Goal: Task Accomplishment & Management: Manage account settings

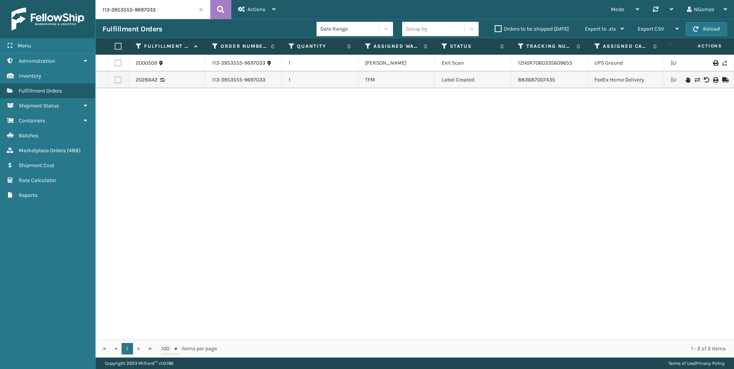
click at [130, 11] on input "113-3953555-9697033" at bounding box center [153, 9] width 115 height 19
type input "3506"
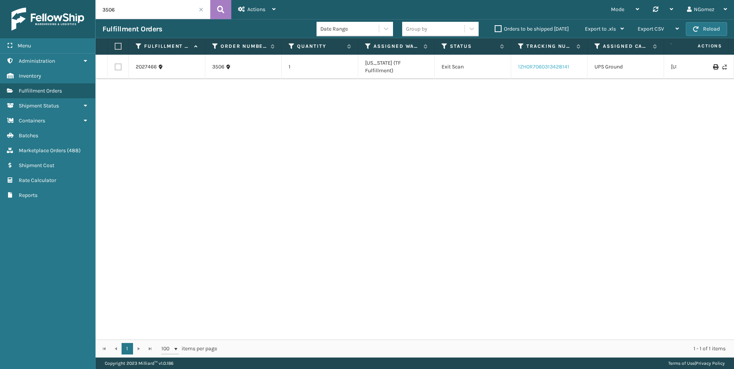
click at [551, 65] on link "1ZH0R7060313428141" at bounding box center [543, 66] width 51 height 6
click at [217, 63] on link "3506" at bounding box center [218, 67] width 12 height 8
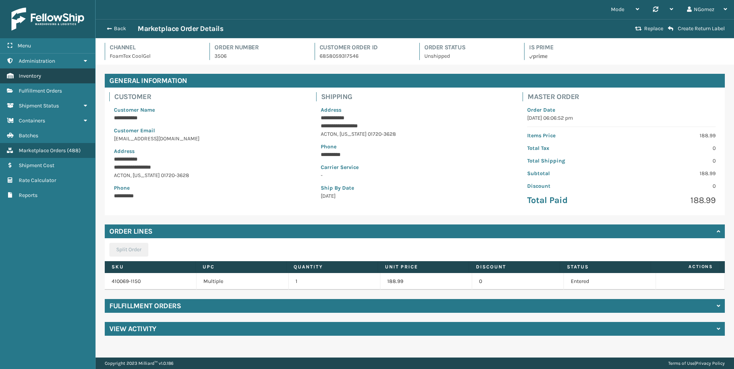
click at [52, 72] on link "Inventory" at bounding box center [47, 75] width 95 height 15
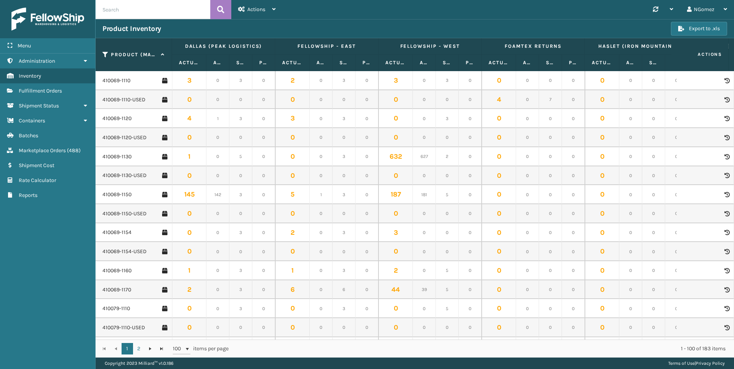
click at [140, 12] on input "text" at bounding box center [153, 9] width 115 height 19
type input "413008"
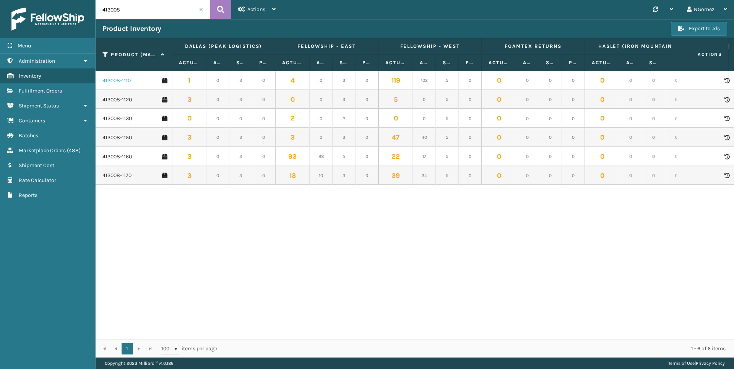
click at [117, 80] on link "413008-1110" at bounding box center [116, 81] width 28 height 8
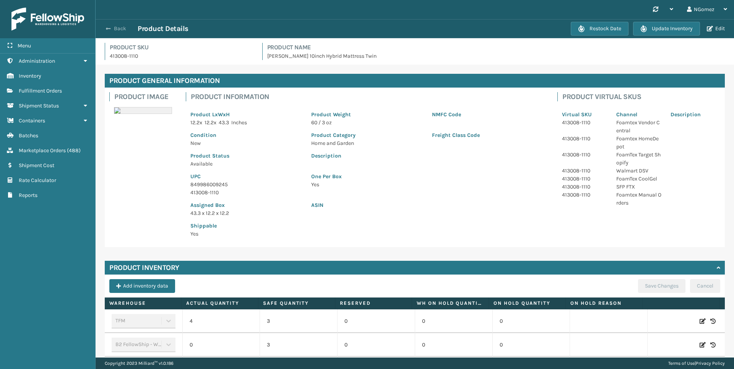
click at [118, 26] on button "Back" at bounding box center [119, 28] width 35 height 7
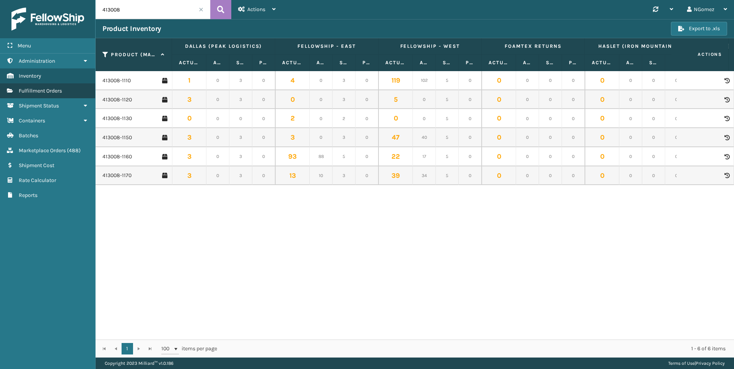
click at [41, 95] on link "Fulfillment Orders" at bounding box center [47, 90] width 95 height 15
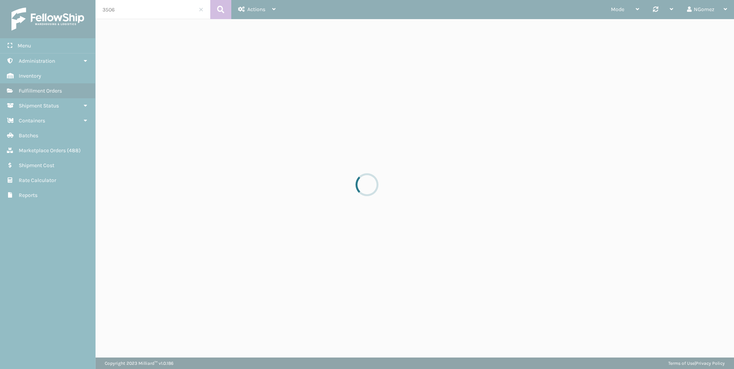
click at [135, 6] on div at bounding box center [367, 184] width 734 height 369
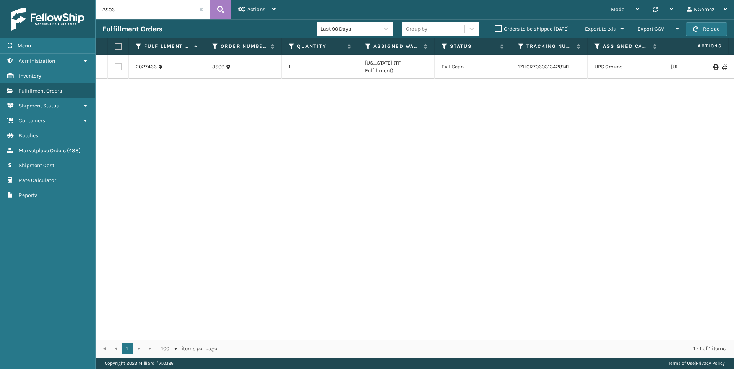
click at [125, 13] on input "3506" at bounding box center [153, 9] width 115 height 19
paste input "113-6820541-5246655"
type input "113-6820541-5246655"
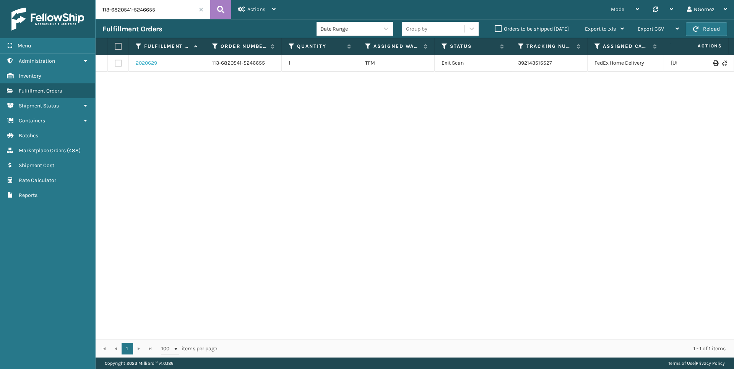
click at [150, 61] on link "2020629" at bounding box center [146, 63] width 21 height 8
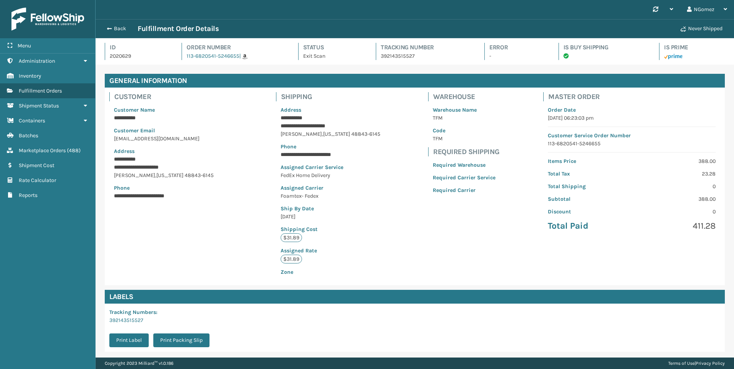
scroll to position [18, 638]
click at [118, 29] on button "Back" at bounding box center [119, 28] width 35 height 7
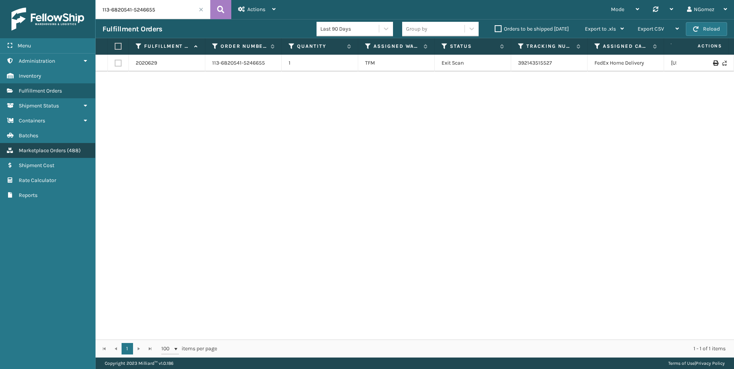
click at [58, 153] on span "Marketplace Orders" at bounding box center [42, 150] width 47 height 6
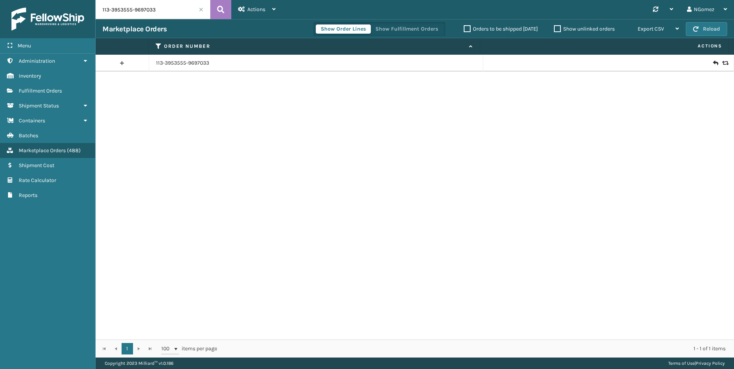
click at [146, 14] on input "113-3953555-9697033" at bounding box center [153, 9] width 115 height 19
paste input "6820541-5246655"
type input "113-6820541-5246655"
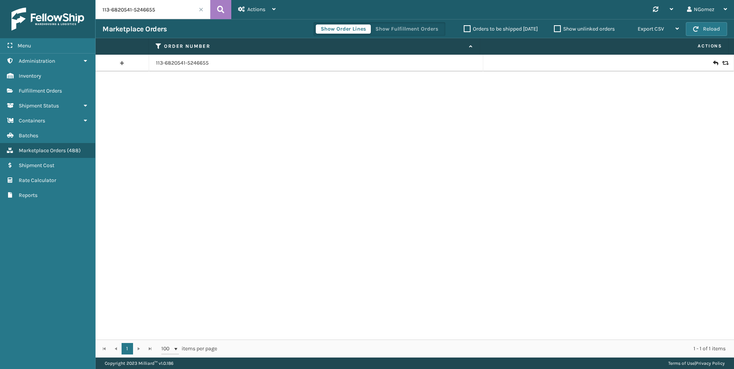
click at [722, 63] on icon at bounding box center [724, 62] width 5 height 5
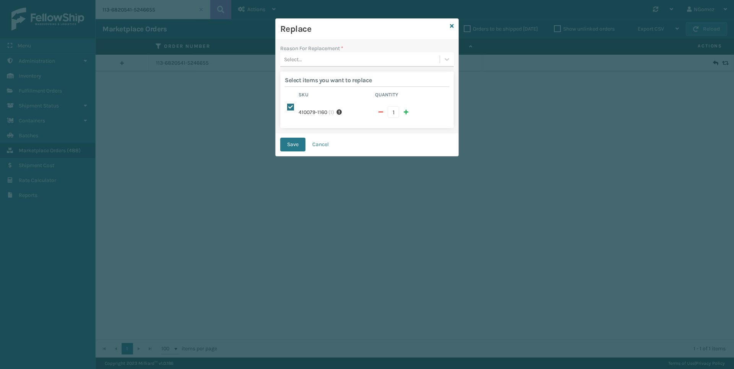
click at [385, 60] on div "Select..." at bounding box center [359, 59] width 159 height 13
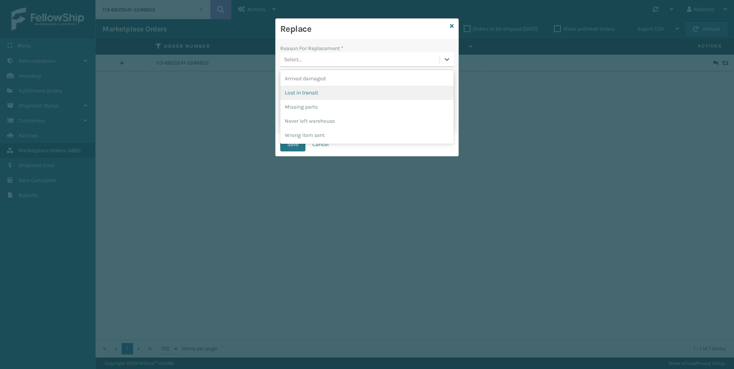
click at [312, 88] on div "Lost in transit" at bounding box center [367, 93] width 174 height 14
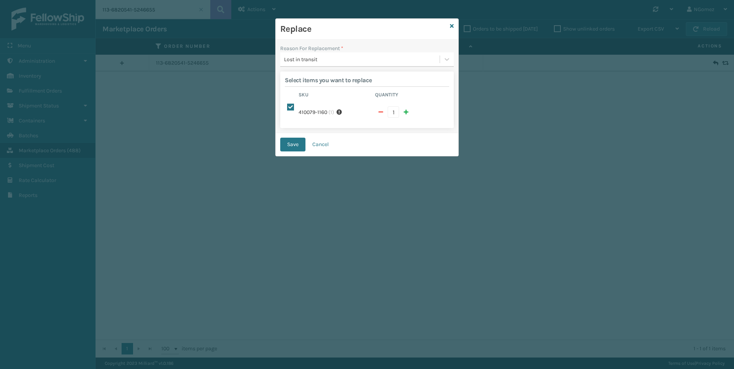
click at [297, 151] on div "Save Cancel" at bounding box center [367, 144] width 183 height 23
click at [294, 146] on button "Save" at bounding box center [292, 145] width 25 height 14
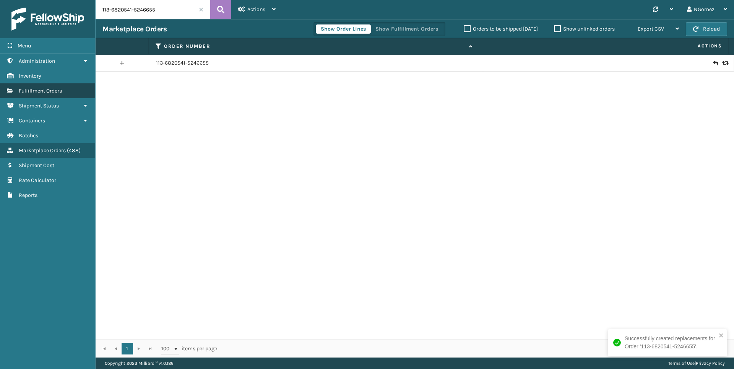
click at [36, 93] on span "Fulfillment Orders" at bounding box center [40, 91] width 43 height 6
